Goal: Navigation & Orientation: Find specific page/section

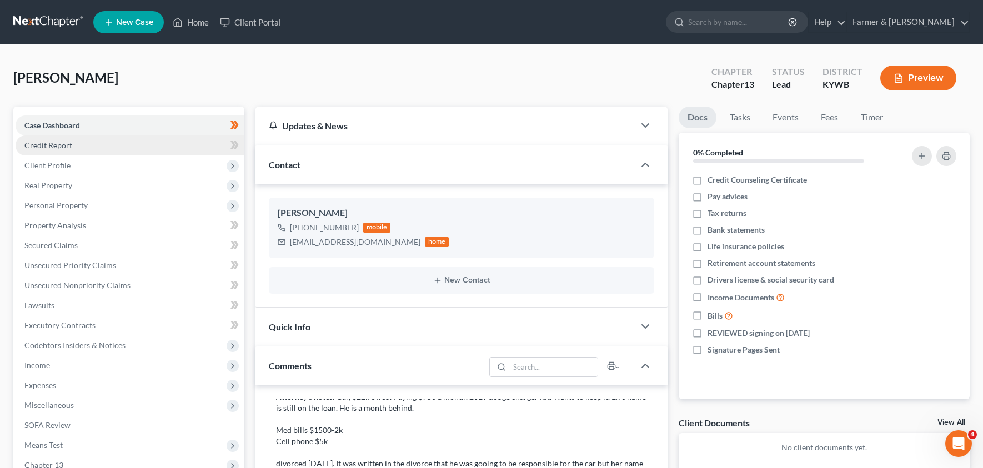
click at [59, 146] on span "Credit Report" at bounding box center [48, 145] width 48 height 9
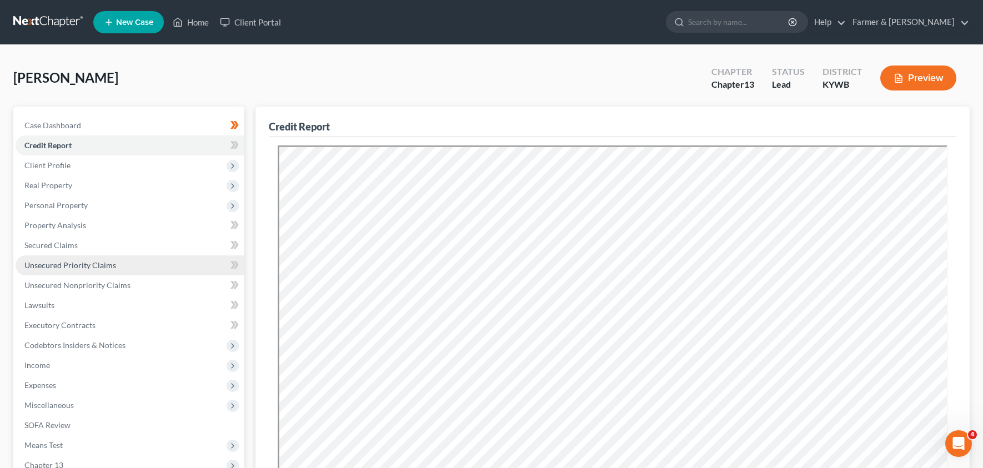
click at [63, 264] on span "Unsecured Priority Claims" at bounding box center [70, 264] width 92 height 9
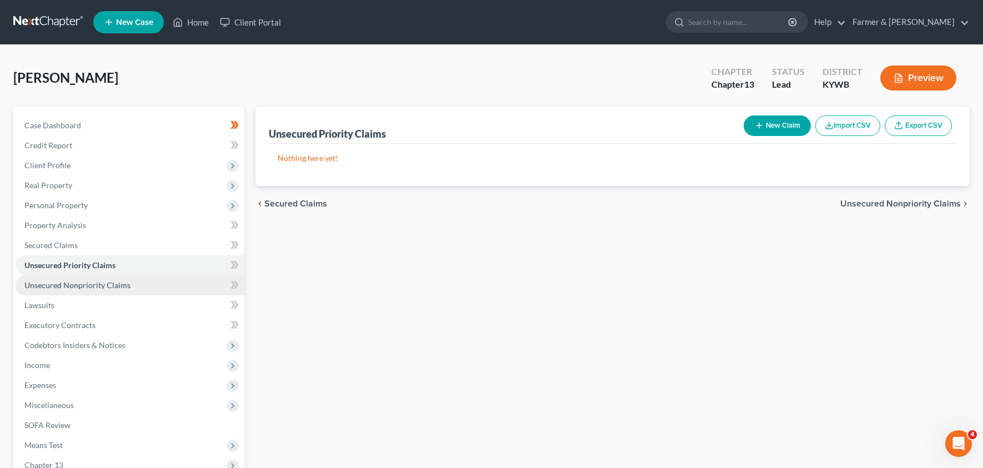
click at [61, 280] on span "Unsecured Nonpriority Claims" at bounding box center [77, 284] width 106 height 9
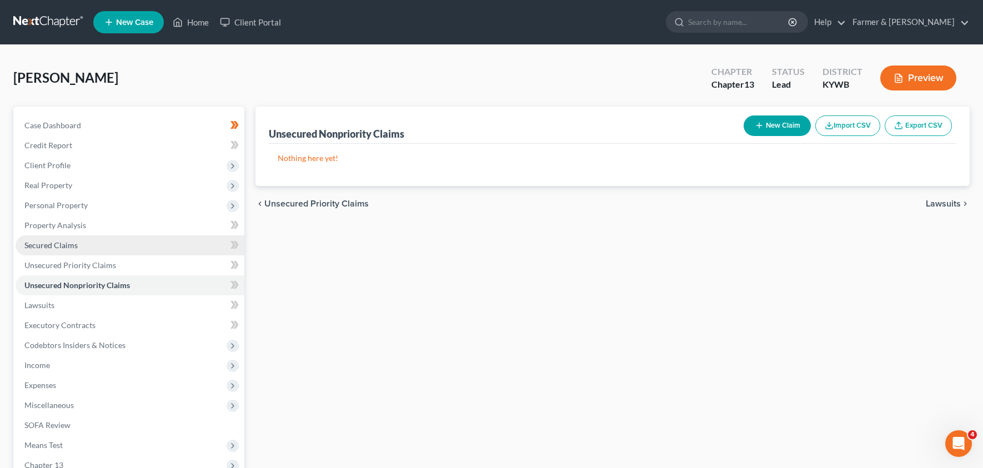
click at [62, 247] on span "Secured Claims" at bounding box center [50, 244] width 53 height 9
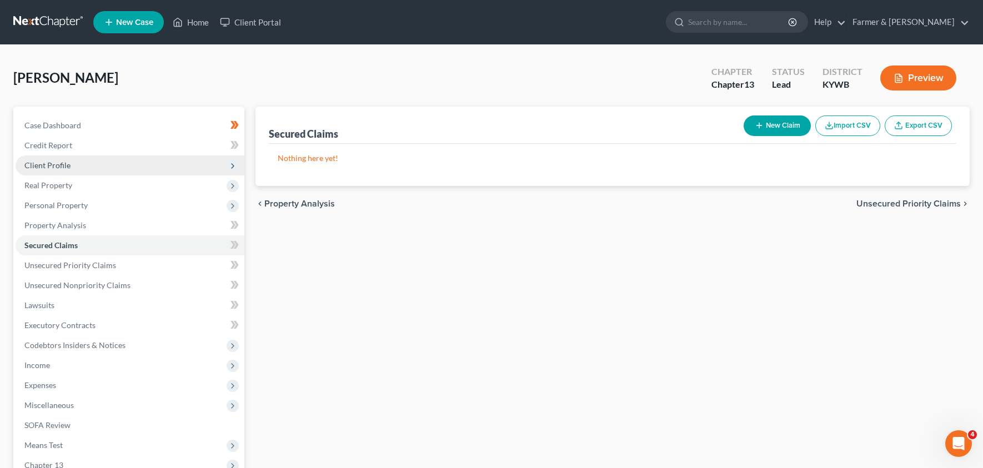
click at [103, 162] on span "Client Profile" at bounding box center [130, 166] width 229 height 20
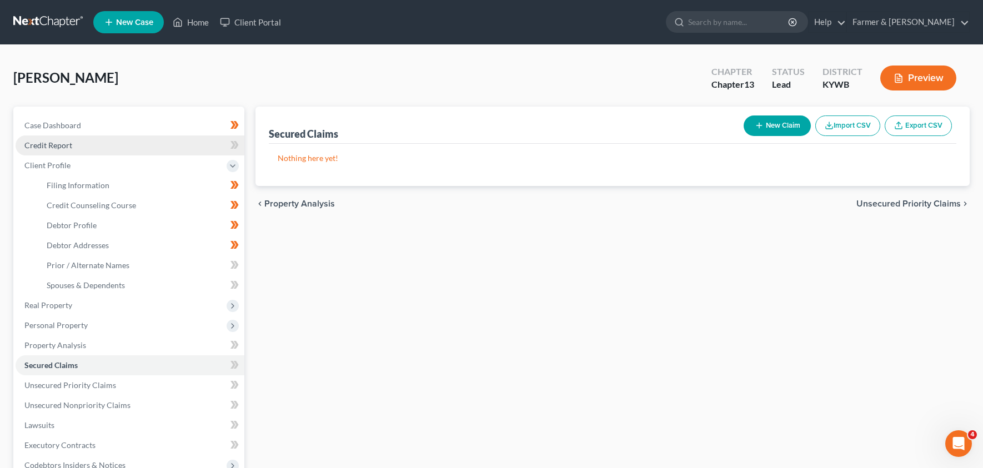
click at [103, 151] on link "Credit Report" at bounding box center [130, 146] width 229 height 20
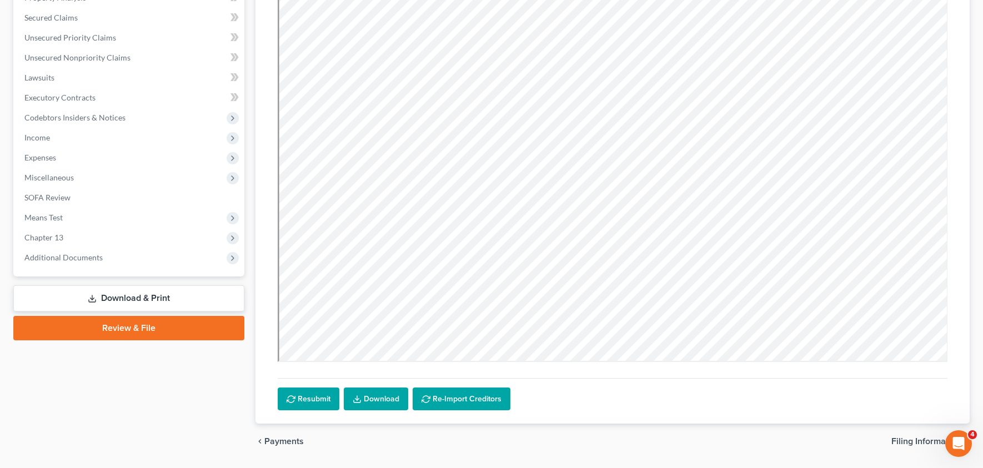
scroll to position [260, 0]
